Goal: Information Seeking & Learning: Learn about a topic

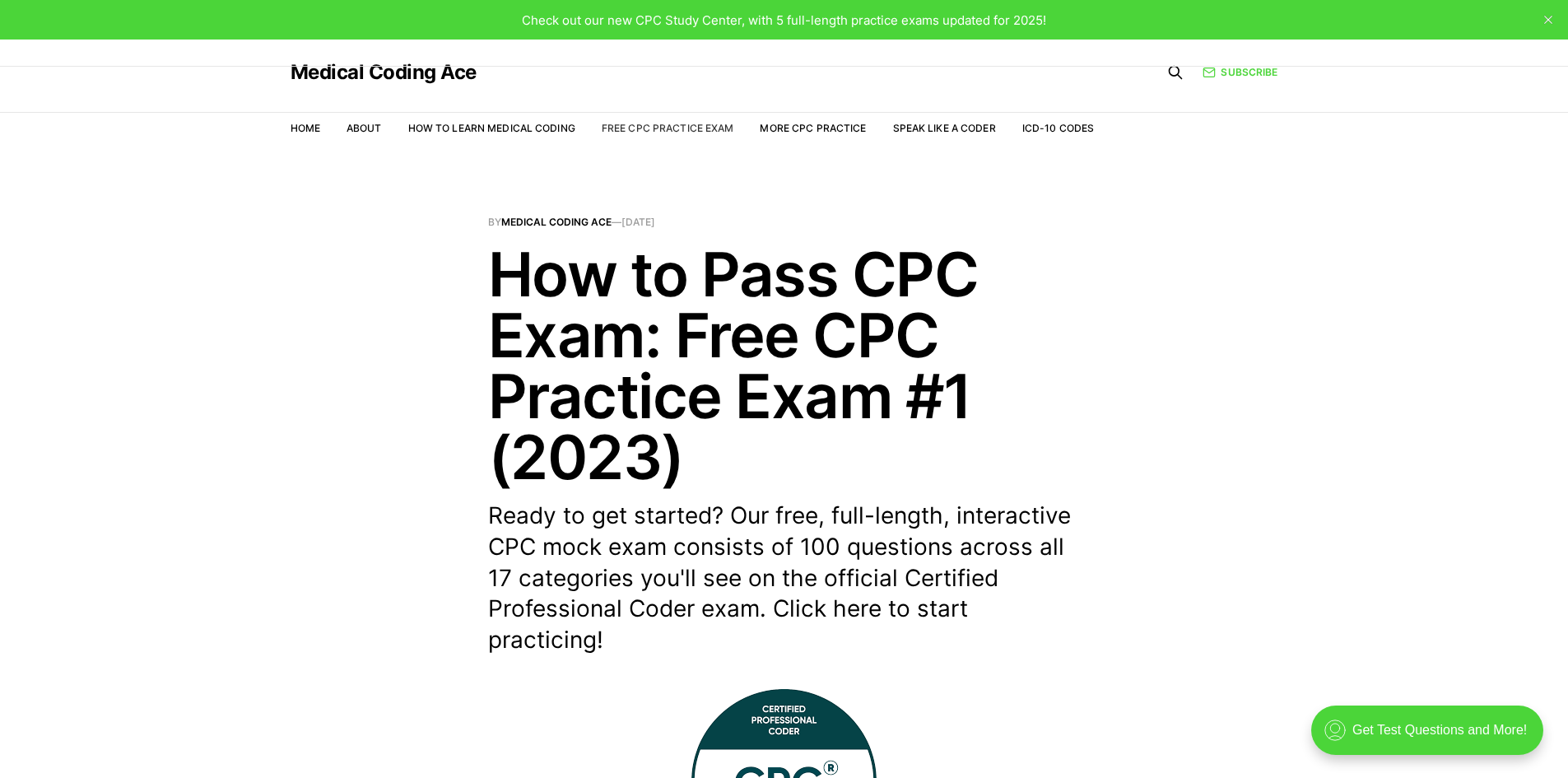
click at [683, 131] on link "Free CPC Practice Exam" at bounding box center [668, 128] width 133 height 13
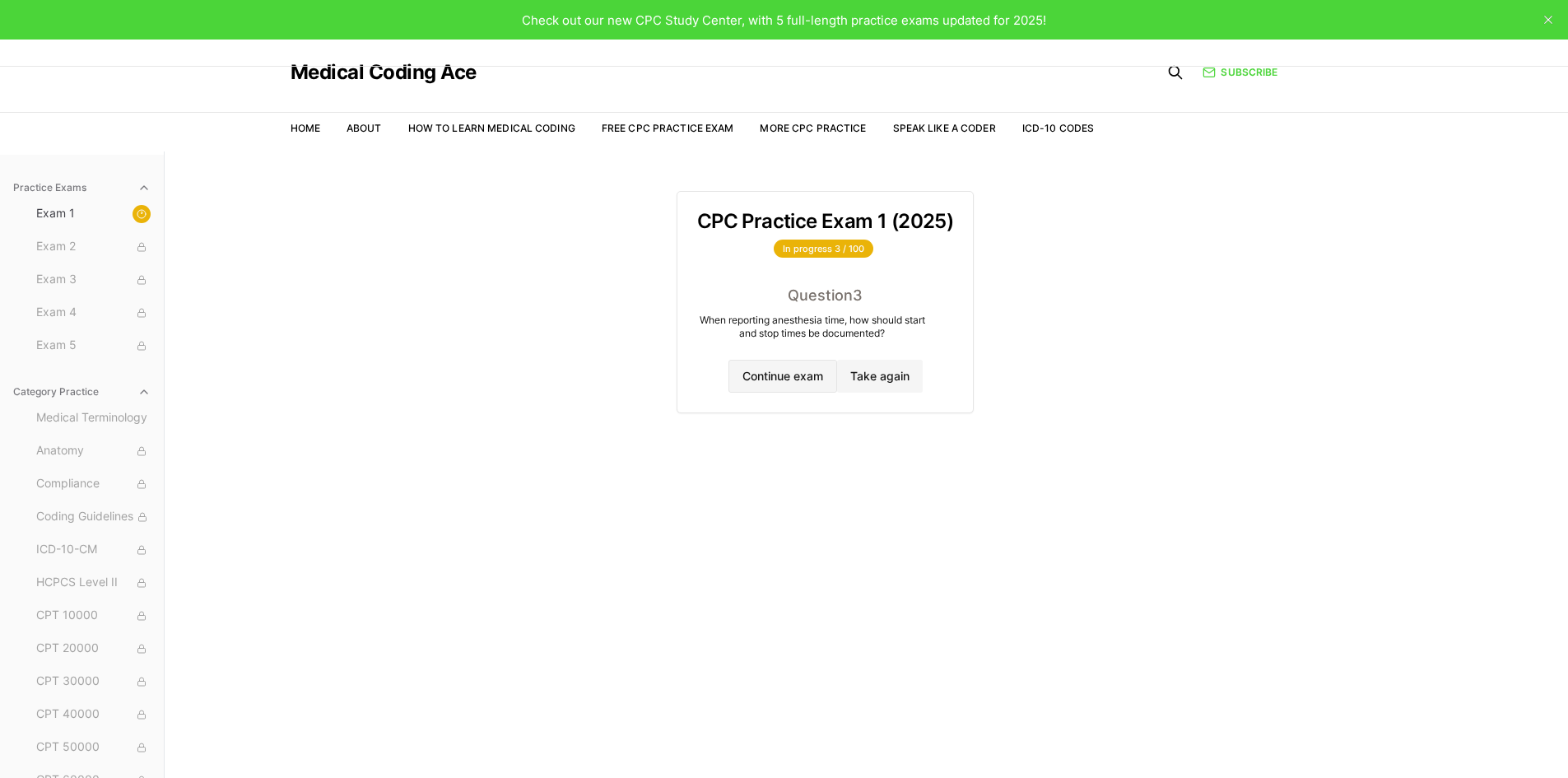
click at [766, 375] on button "Continue exam" at bounding box center [782, 376] width 108 height 33
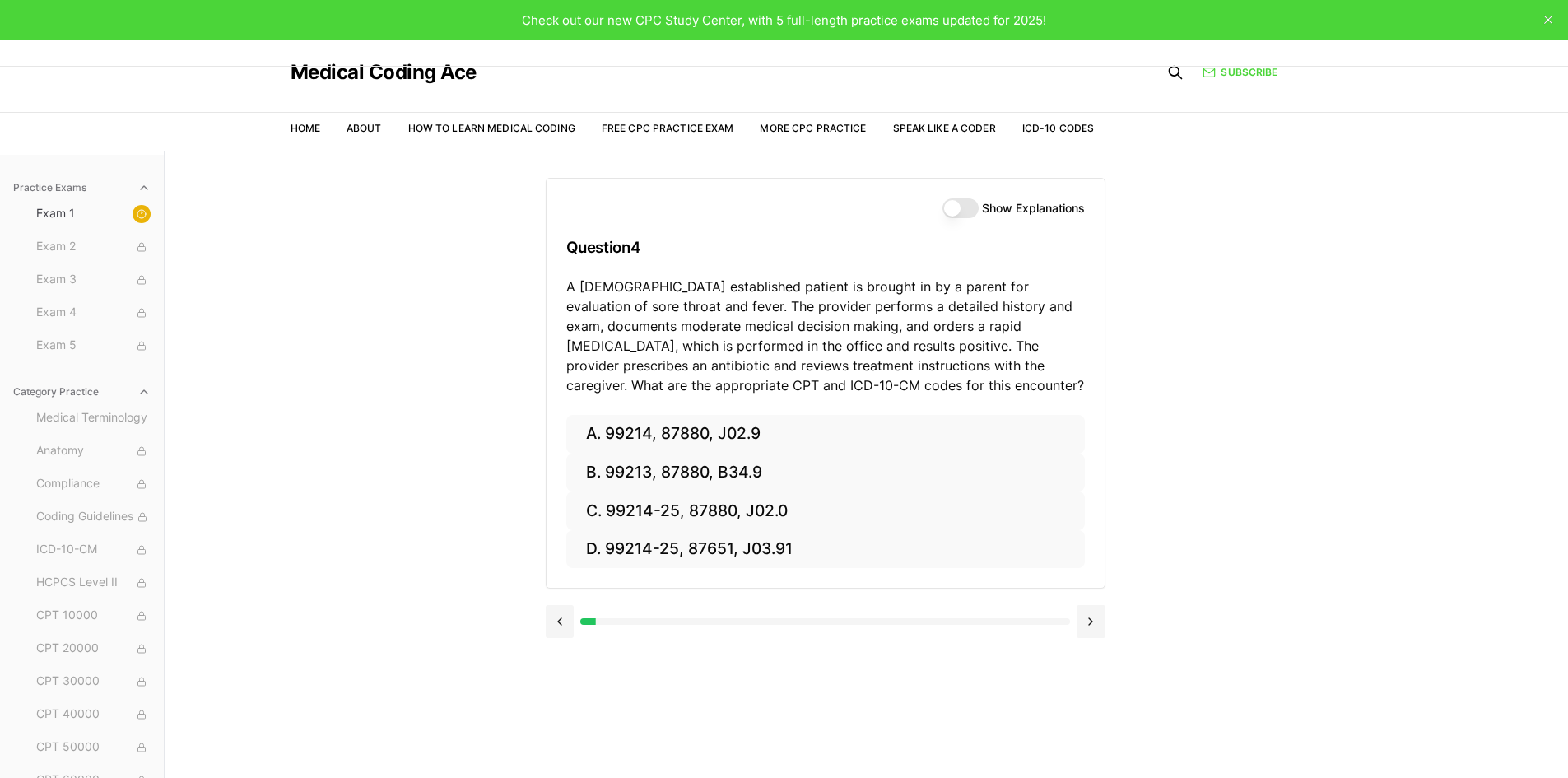
click at [957, 205] on button "Show Explanations" at bounding box center [960, 208] width 36 height 19
